Goal: Task Accomplishment & Management: Use online tool/utility

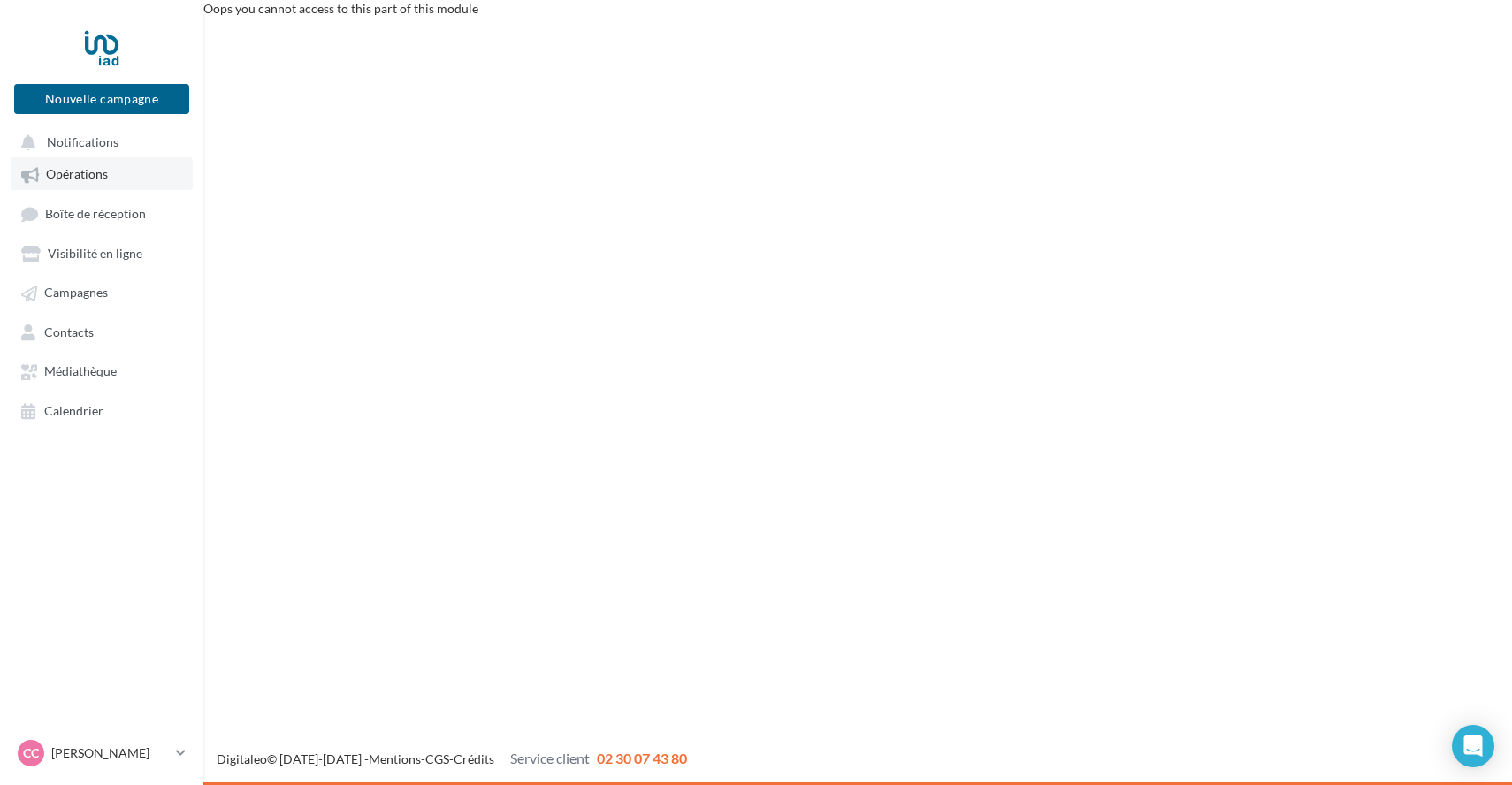
click at [83, 177] on span "Opérations" at bounding box center [76, 175] width 62 height 15
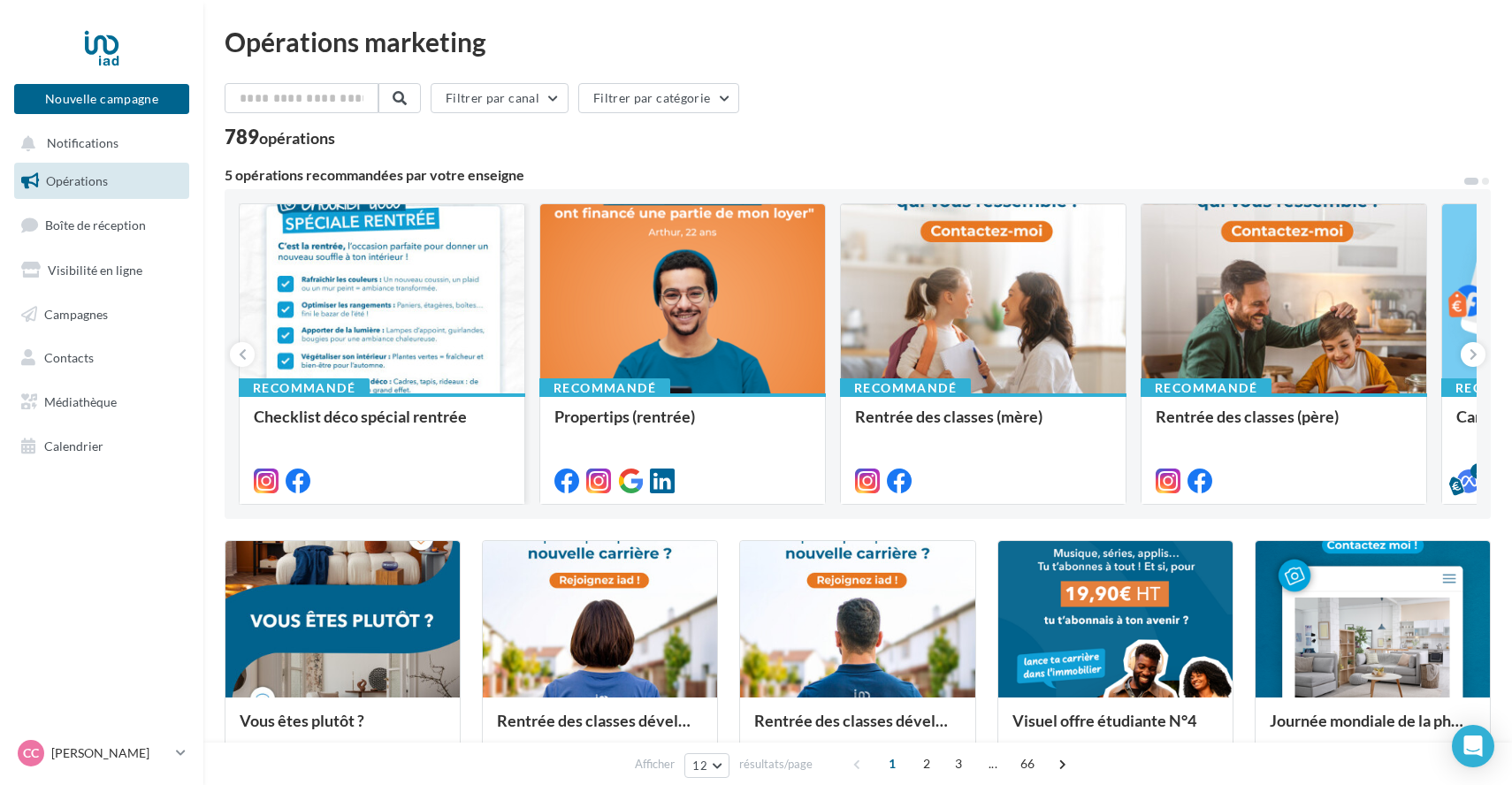
click at [357, 287] on div at bounding box center [382, 299] width 285 height 191
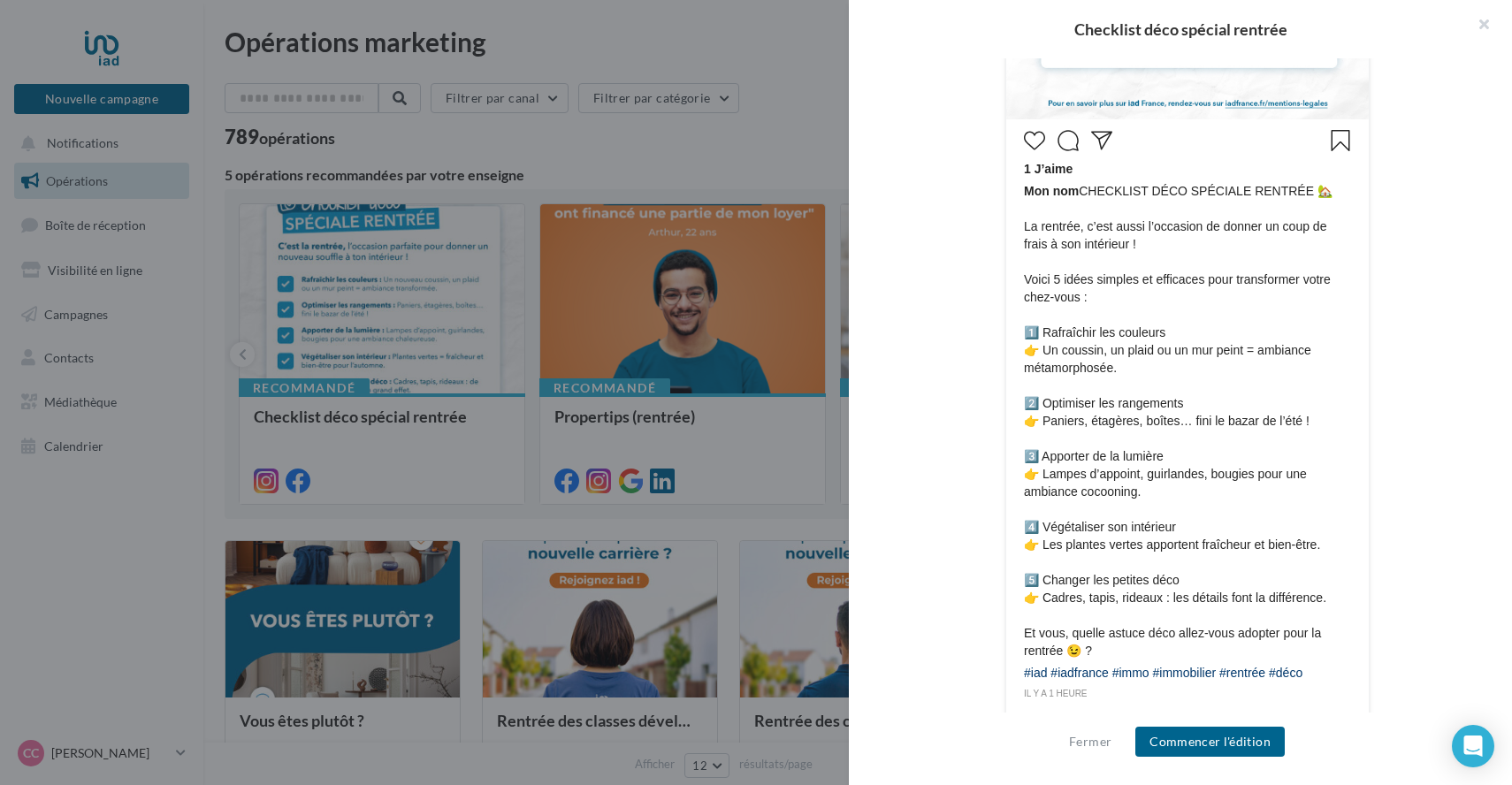
scroll to position [839, 0]
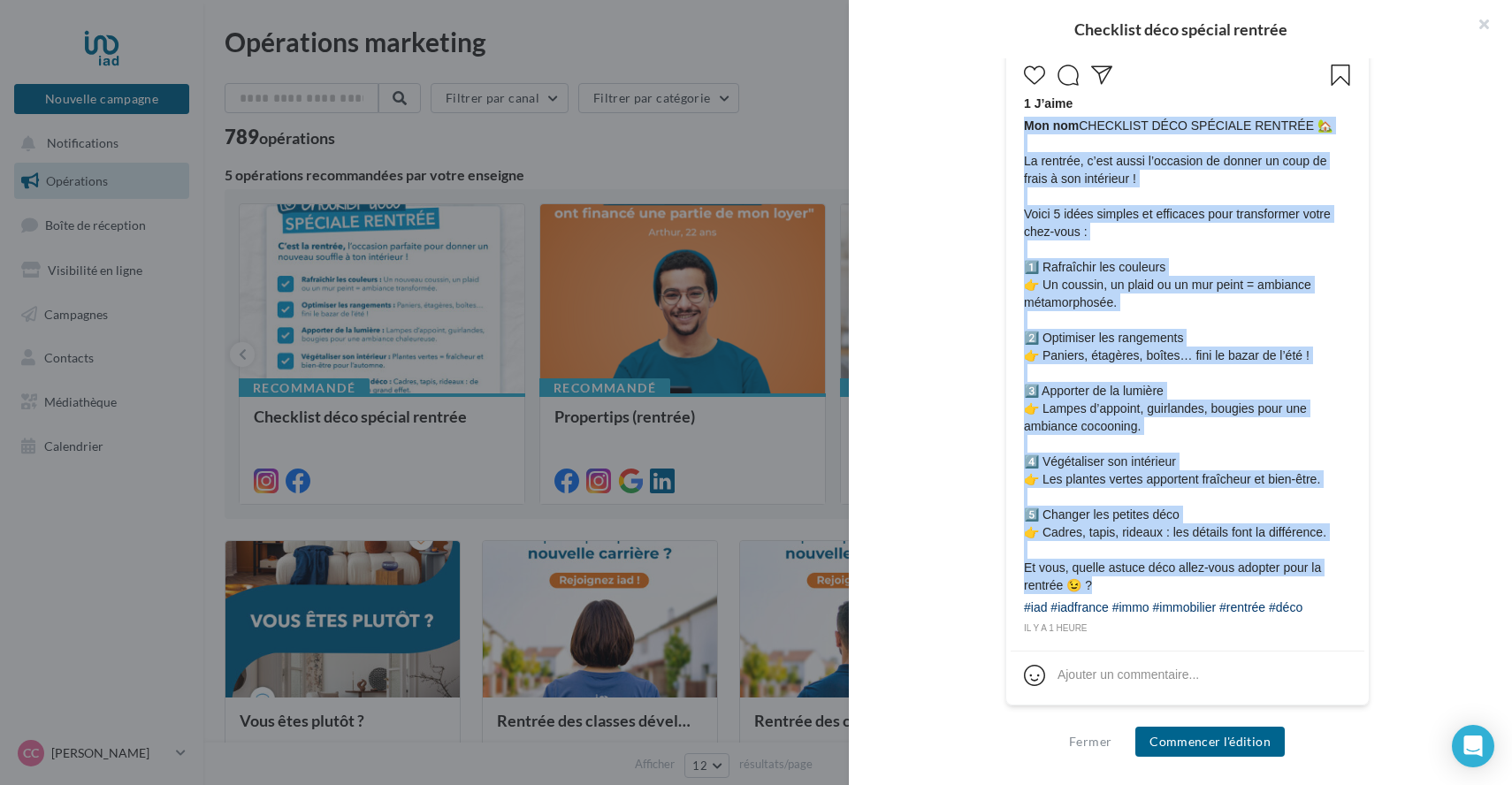
drag, startPoint x: 1104, startPoint y: 589, endPoint x: 1022, endPoint y: 312, distance: 288.9
click at [1022, 312] on div "1 J’aime Mon nom CHECKLIST DÉCO SPÉCIALE RENTRÉE 🏡 La rentrée, c’est aussi l’oc…" at bounding box center [1187, 346] width 353 height 578
copy span "Mon nom CHECKLIST DÉCO SPÉCIALE RENTRÉE 🏡 La rentrée, c’est aussi l’occasion de…"
